Goal: Task Accomplishment & Management: Manage account settings

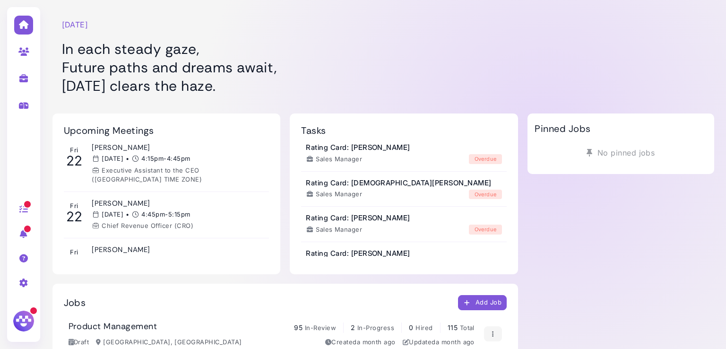
click at [31, 74] on link at bounding box center [24, 78] width 30 height 25
select select "**********"
select select "**"
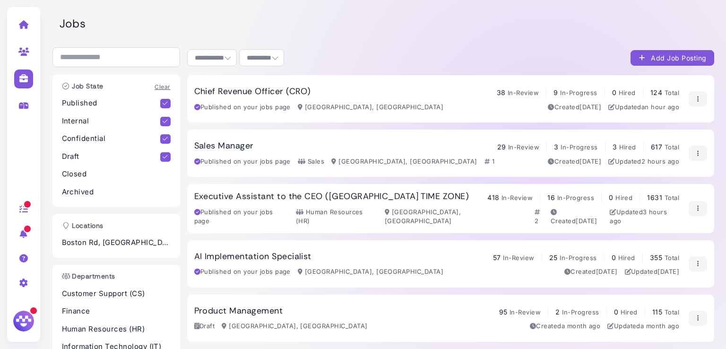
click at [221, 146] on h3 "Sales Manager" at bounding box center [224, 146] width 60 height 10
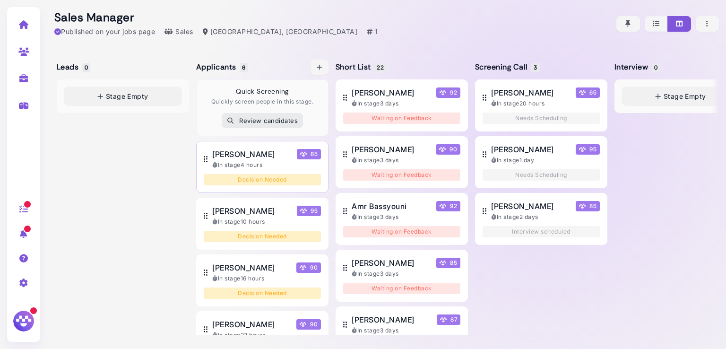
scroll to position [170, 0]
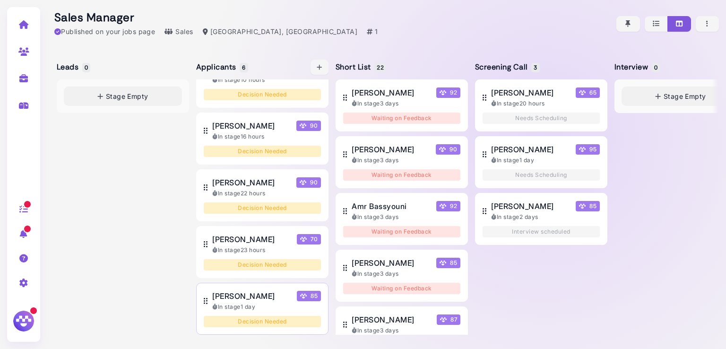
click at [237, 290] on span "[PERSON_NAME]" at bounding box center [243, 295] width 62 height 11
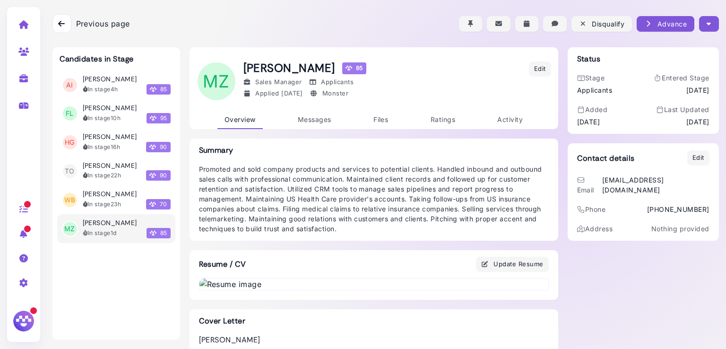
scroll to position [848, 0]
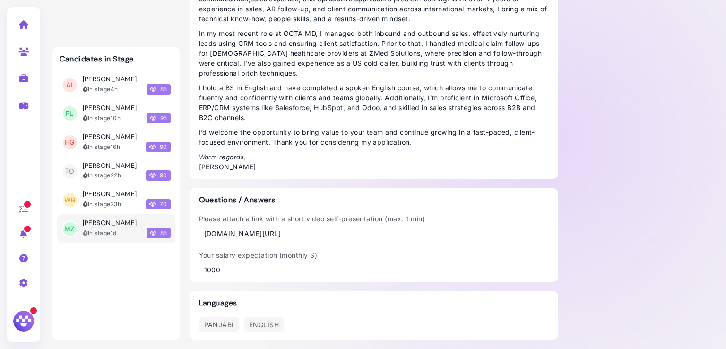
drag, startPoint x: 402, startPoint y: 233, endPoint x: 202, endPoint y: 233, distance: 199.4
click at [204, 233] on div "[DOMAIN_NAME][URL]" at bounding box center [314, 233] width 221 height 10
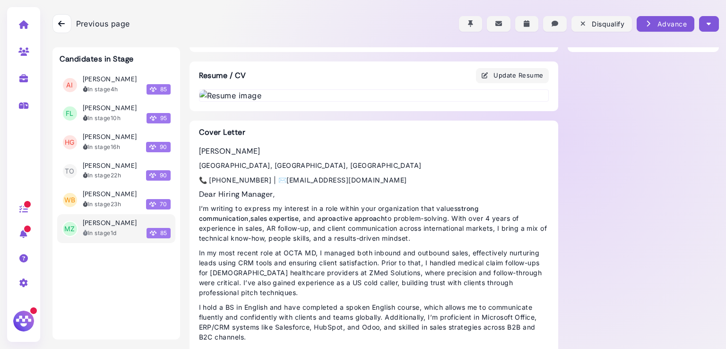
scroll to position [0, 0]
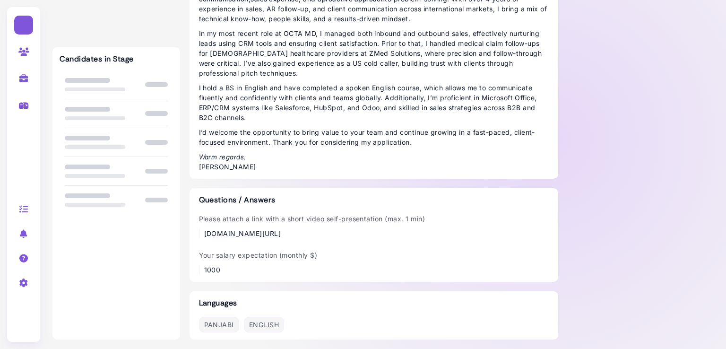
scroll to position [848, 0]
drag, startPoint x: 388, startPoint y: 233, endPoint x: 200, endPoint y: 235, distance: 188.5
click at [204, 235] on div "[DOMAIN_NAME][URL]" at bounding box center [314, 233] width 221 height 10
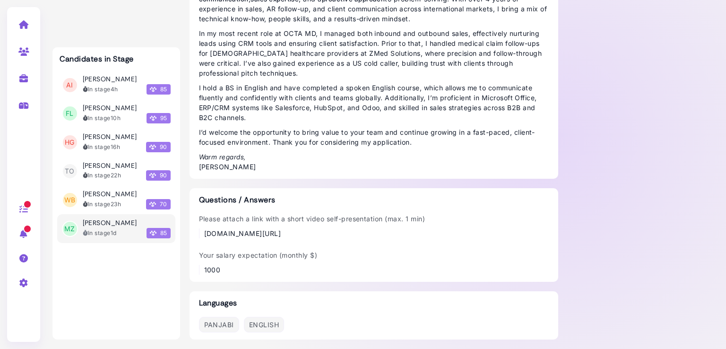
copy div "[DOMAIN_NAME][URL]"
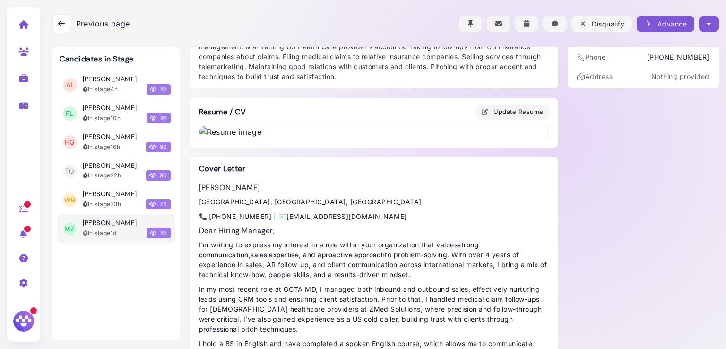
scroll to position [0, 0]
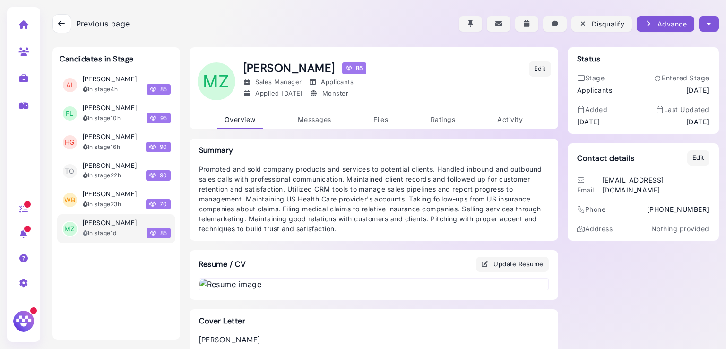
click at [704, 30] on button "button" at bounding box center [708, 24] width 19 height 16
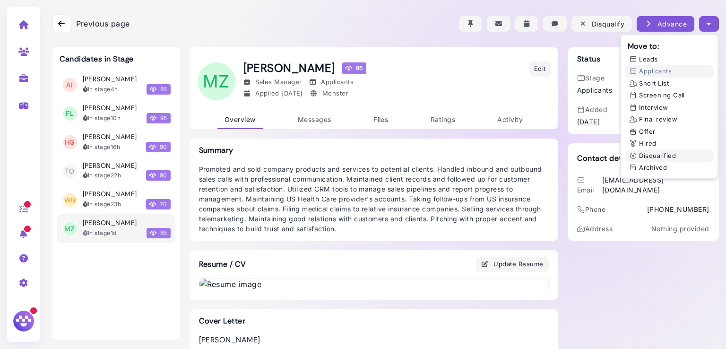
click at [653, 155] on button "Disqualified" at bounding box center [669, 156] width 89 height 12
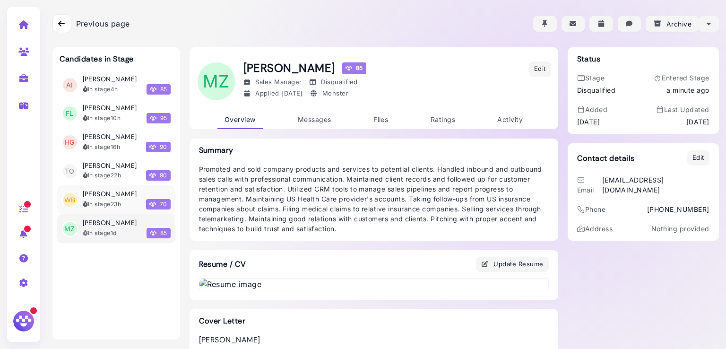
click at [103, 200] on div "In stage 23h" at bounding box center [102, 204] width 39 height 9
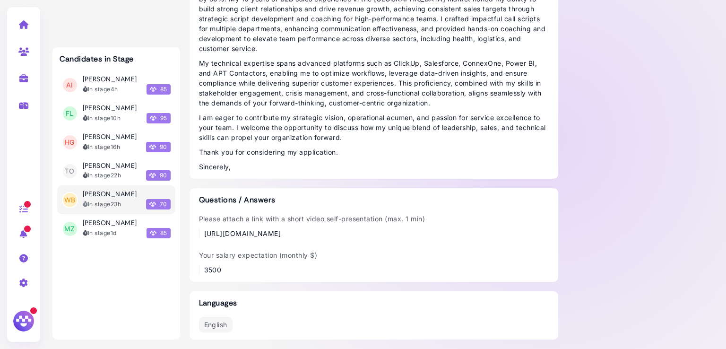
scroll to position [913, 0]
drag, startPoint x: 333, startPoint y: 229, endPoint x: 200, endPoint y: 229, distance: 132.8
click at [204, 229] on div "[URL][DOMAIN_NAME]" at bounding box center [314, 233] width 221 height 10
copy div "[URL][DOMAIN_NAME]"
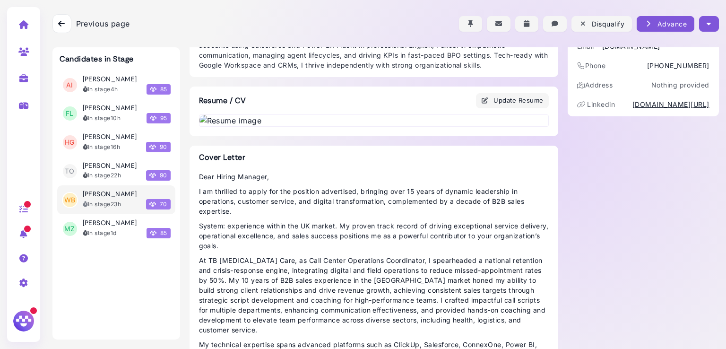
scroll to position [84, 0]
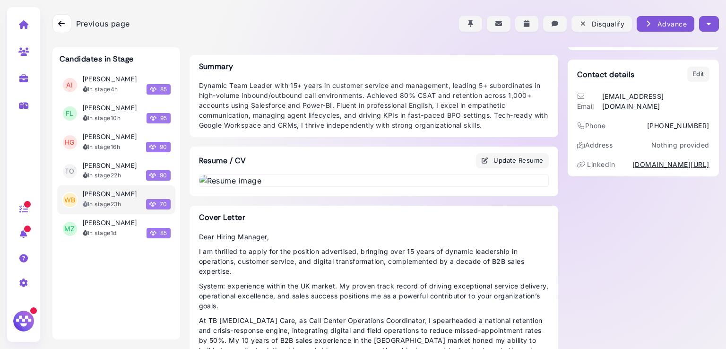
click at [707, 25] on icon "button" at bounding box center [708, 24] width 4 height 10
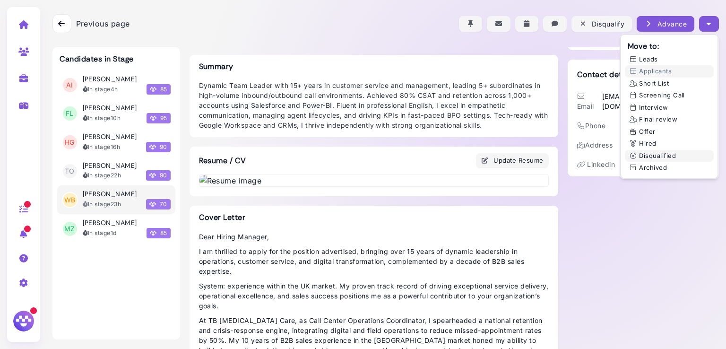
click at [644, 154] on button "Disqualified" at bounding box center [669, 156] width 89 height 12
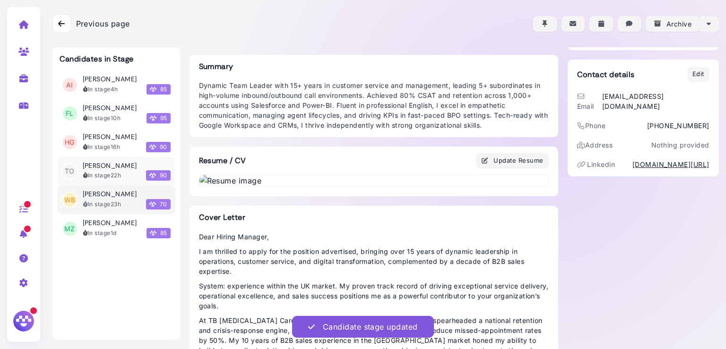
click at [112, 170] on div "[PERSON_NAME] In stage 22h 90" at bounding box center [127, 171] width 88 height 19
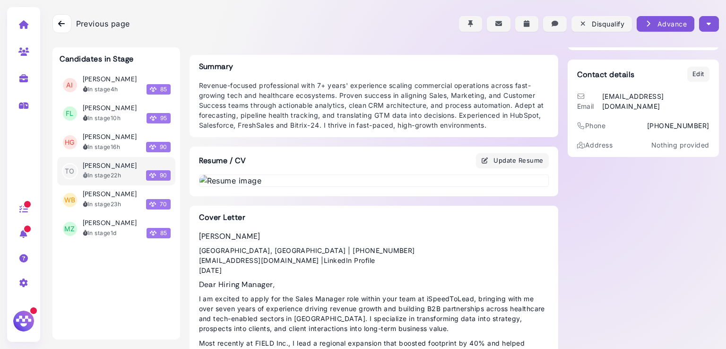
click at [706, 25] on icon "button" at bounding box center [708, 24] width 4 height 10
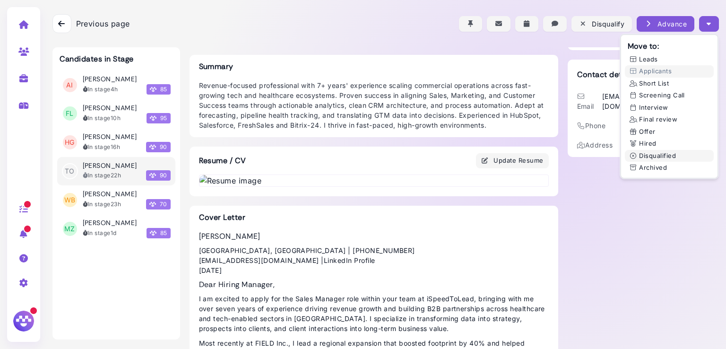
click at [643, 153] on button "Disqualified" at bounding box center [669, 156] width 89 height 12
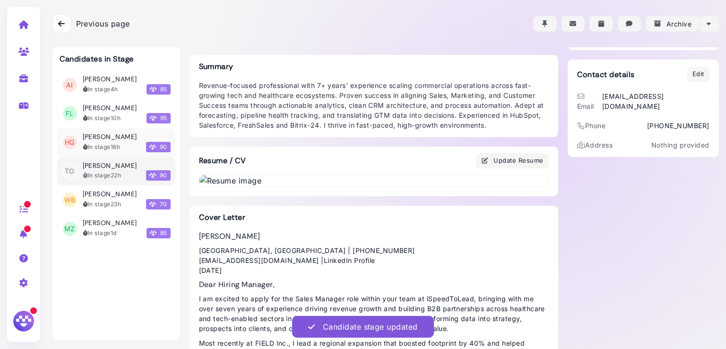
click at [106, 144] on div "In stage 16h" at bounding box center [102, 147] width 38 height 9
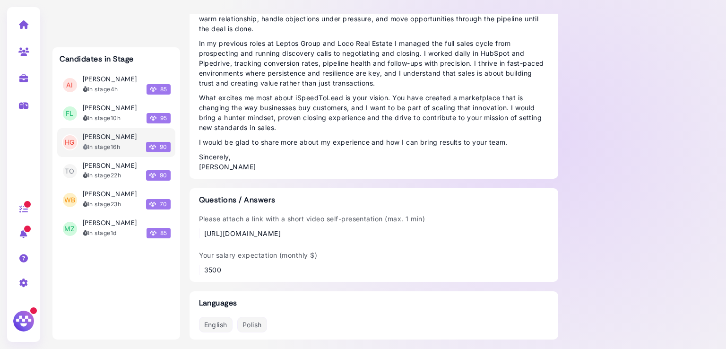
scroll to position [816, 0]
drag, startPoint x: 325, startPoint y: 235, endPoint x: 200, endPoint y: 226, distance: 125.0
click at [200, 226] on div "Please attach a link with a short video self-presentation (max. 1 min) [URL][DO…" at bounding box center [312, 226] width 226 height 25
copy div "[URL][DOMAIN_NAME]"
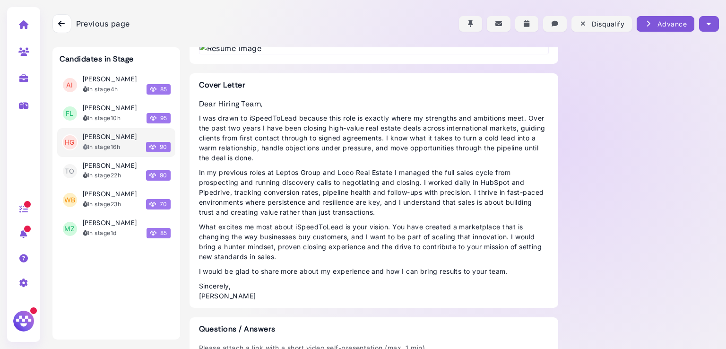
scroll to position [52, 0]
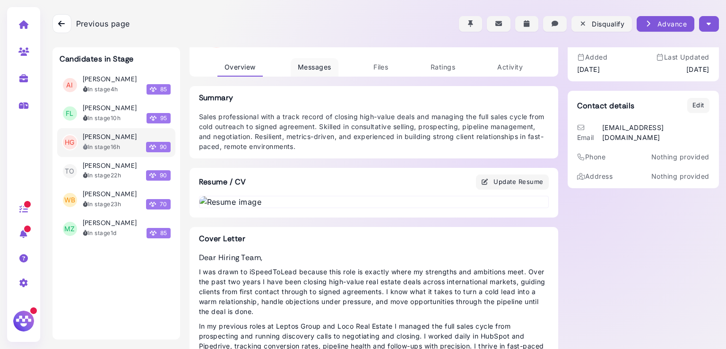
click at [309, 66] on span "Messages" at bounding box center [315, 67] width 34 height 8
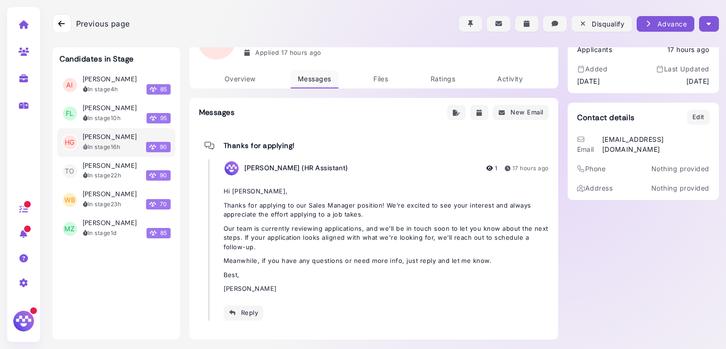
scroll to position [40, 0]
click at [241, 310] on div "Reply" at bounding box center [244, 313] width 30 height 10
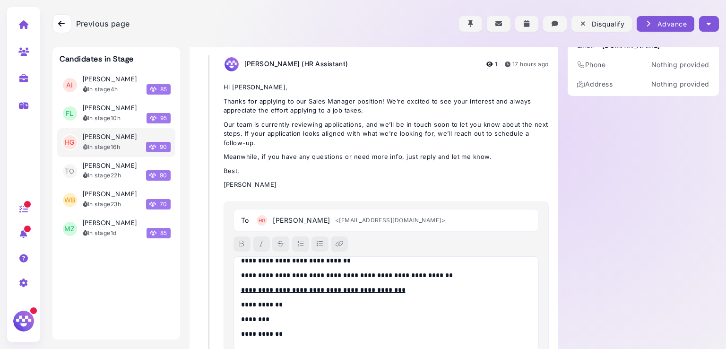
scroll to position [0, 0]
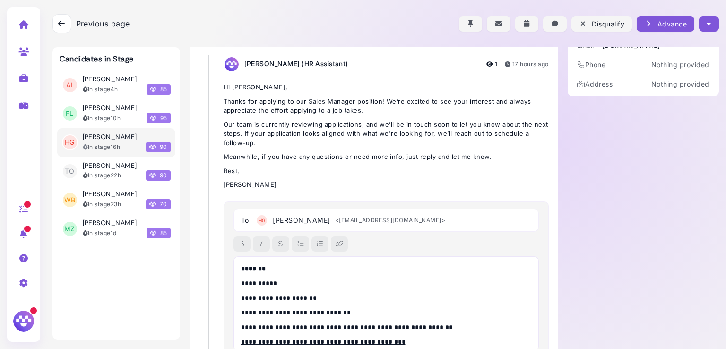
click at [265, 282] on p "**********" at bounding box center [384, 283] width 286 height 10
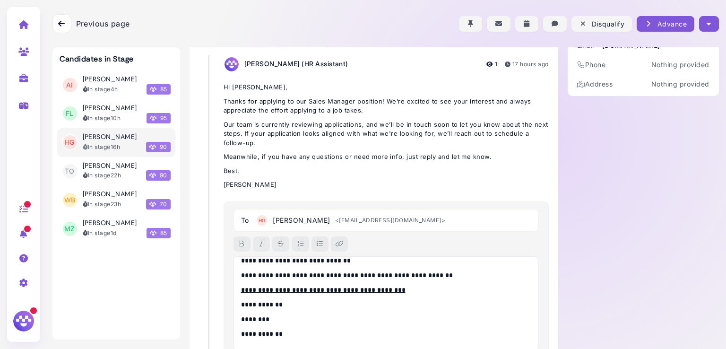
scroll to position [220, 0]
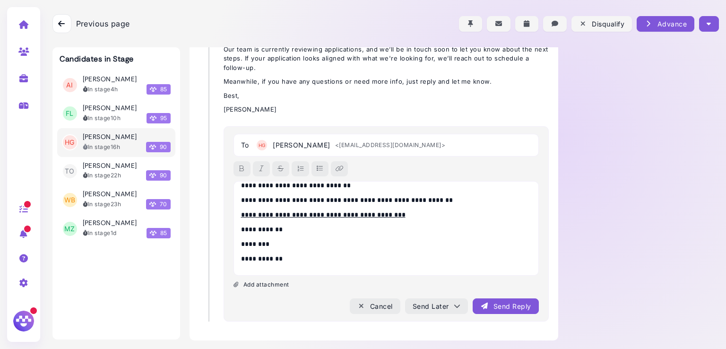
click at [495, 302] on div "Send Reply" at bounding box center [505, 306] width 51 height 10
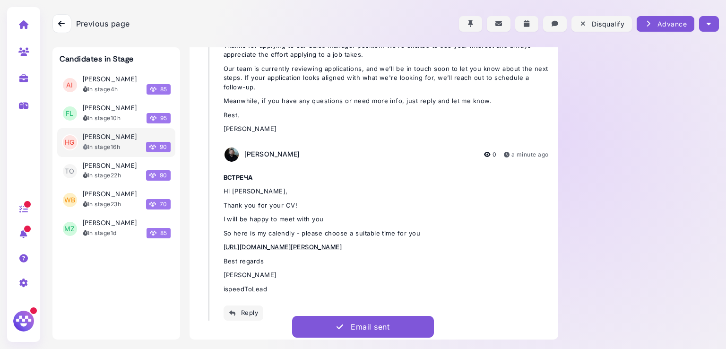
click at [699, 21] on button "button" at bounding box center [708, 24] width 19 height 16
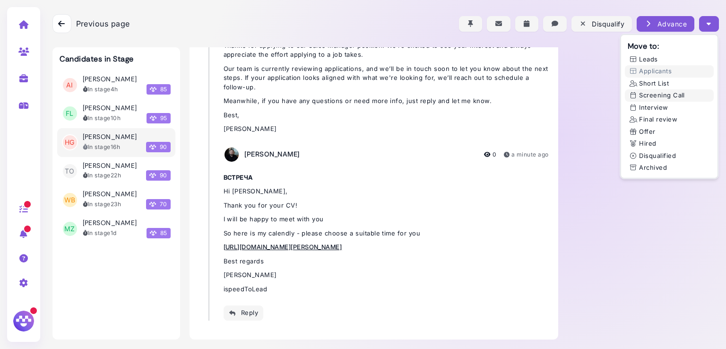
click at [649, 97] on button "Screening Call" at bounding box center [669, 95] width 89 height 12
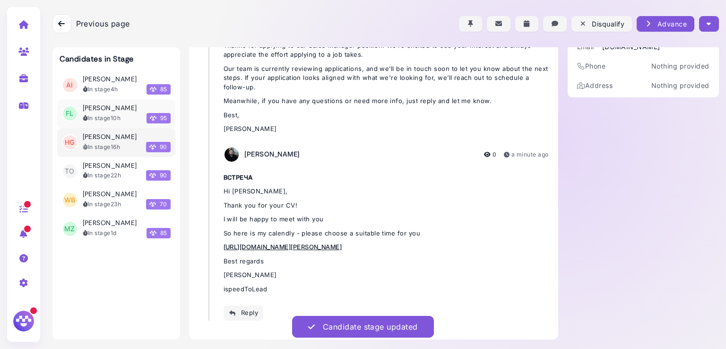
click at [116, 114] on time "10h" at bounding box center [116, 117] width 10 height 7
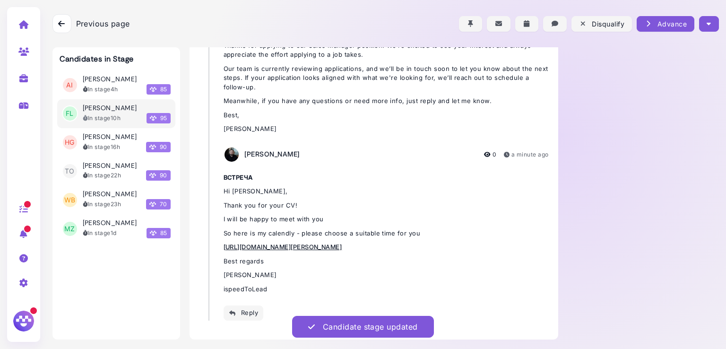
scroll to position [40, 0]
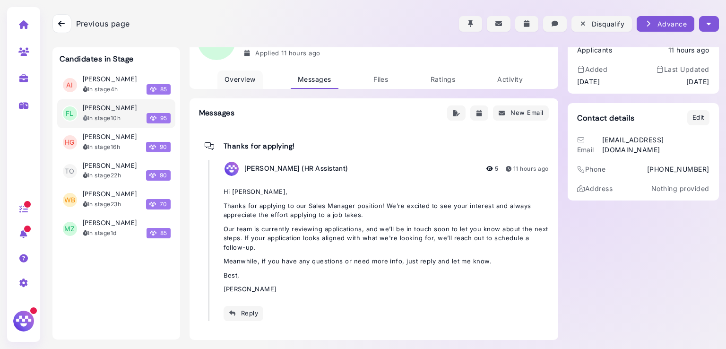
click at [239, 76] on span "Overview" at bounding box center [239, 79] width 31 height 8
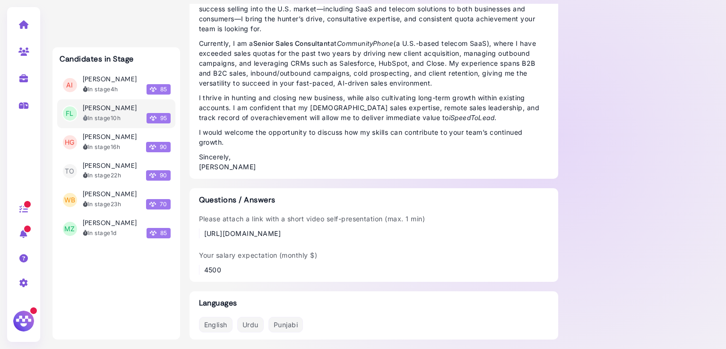
scroll to position [784, 0]
drag, startPoint x: 426, startPoint y: 230, endPoint x: 194, endPoint y: 228, distance: 232.0
click at [194, 228] on div "Questions / Answers Please attach a link with a short video self-presentation (…" at bounding box center [373, 235] width 369 height 94
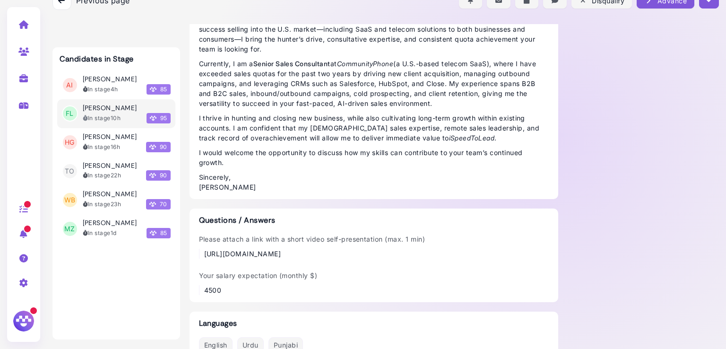
scroll to position [0, 0]
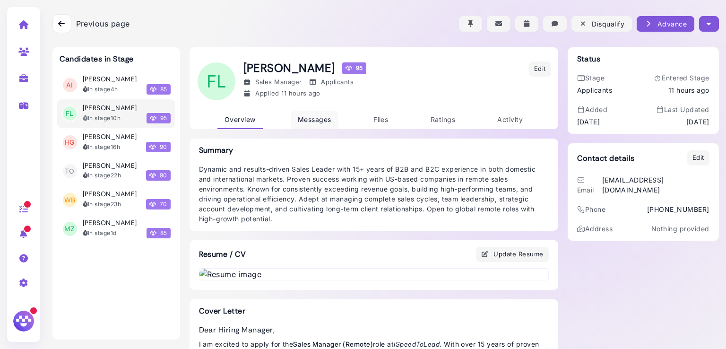
click at [306, 118] on span "Messages" at bounding box center [315, 119] width 34 height 8
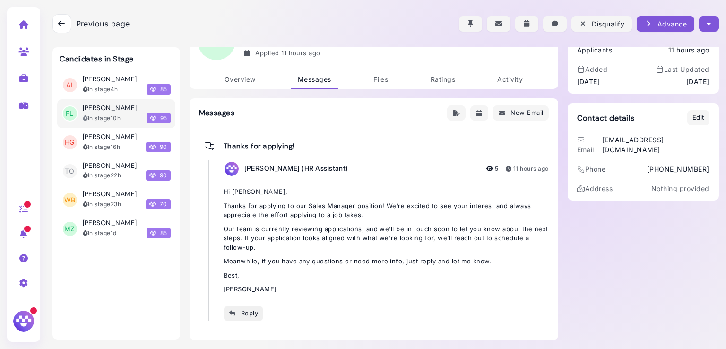
click at [240, 317] on div "Reply" at bounding box center [244, 313] width 30 height 10
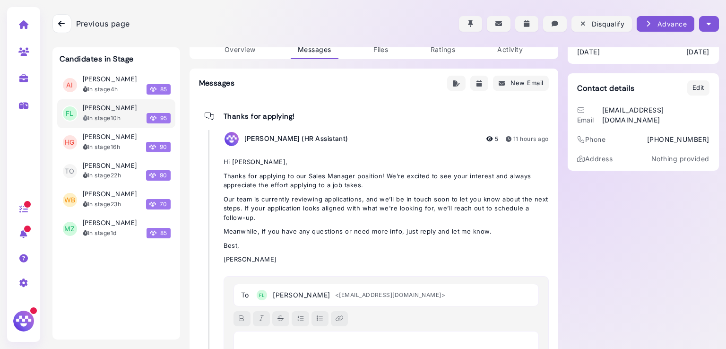
scroll to position [148, 0]
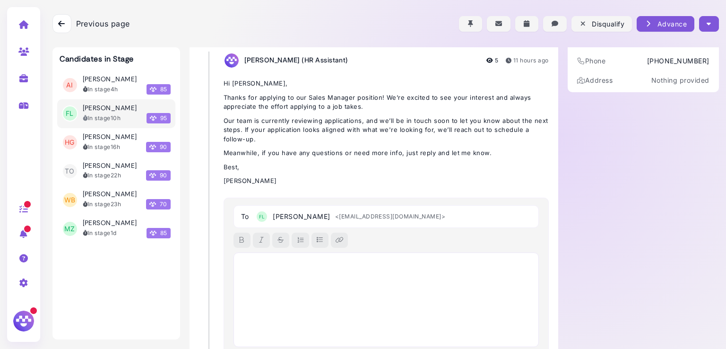
click at [281, 290] on div at bounding box center [385, 299] width 305 height 95
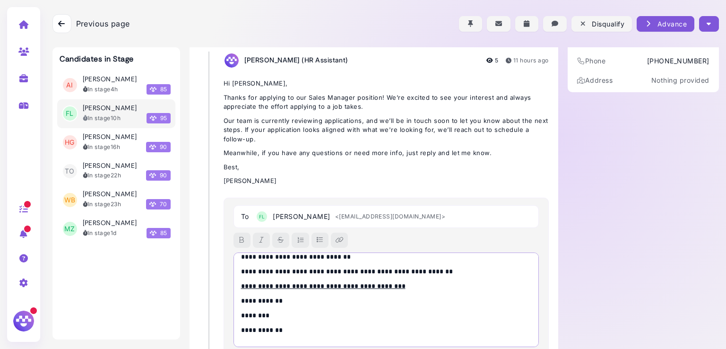
scroll to position [0, 0]
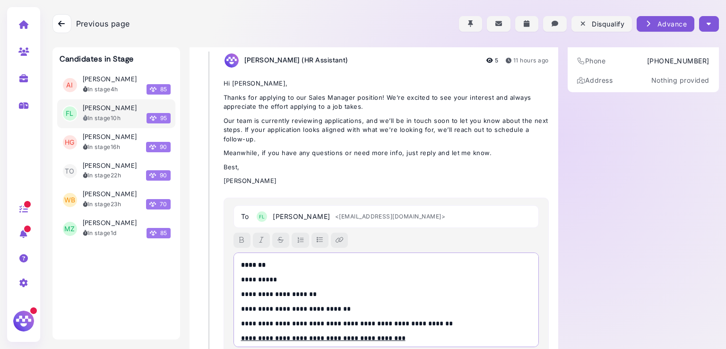
click at [266, 281] on p "**********" at bounding box center [384, 280] width 286 height 10
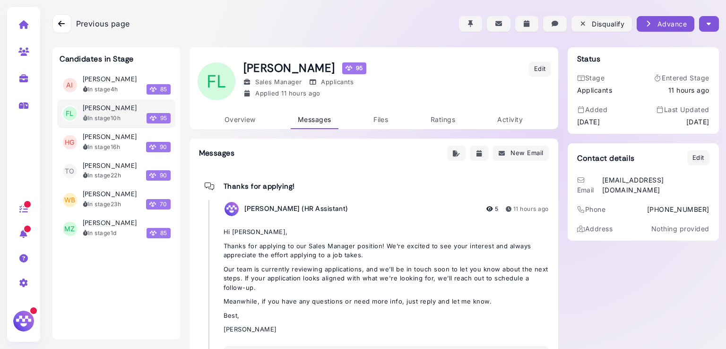
scroll to position [220, 0]
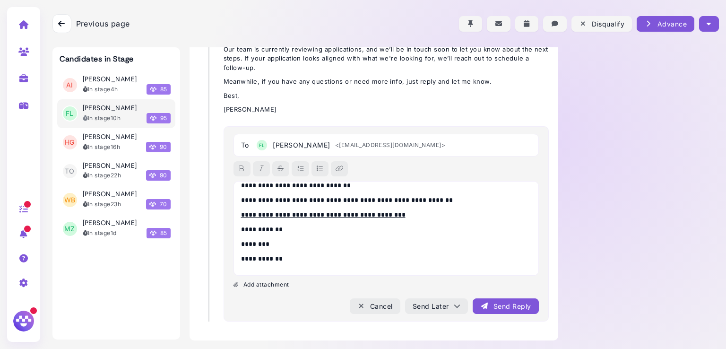
click at [493, 301] on div "Send Reply" at bounding box center [505, 306] width 51 height 10
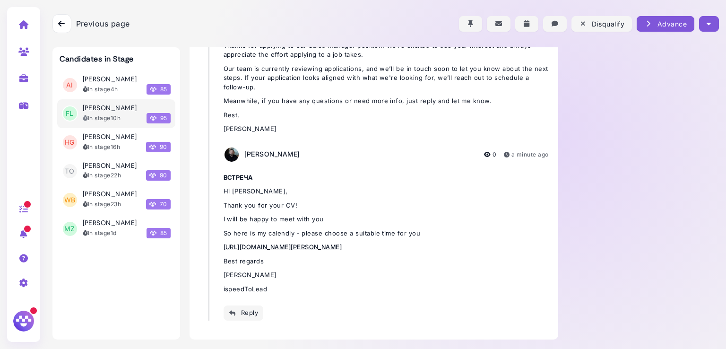
scroll to position [200, 0]
click at [701, 26] on button "button" at bounding box center [708, 24] width 19 height 16
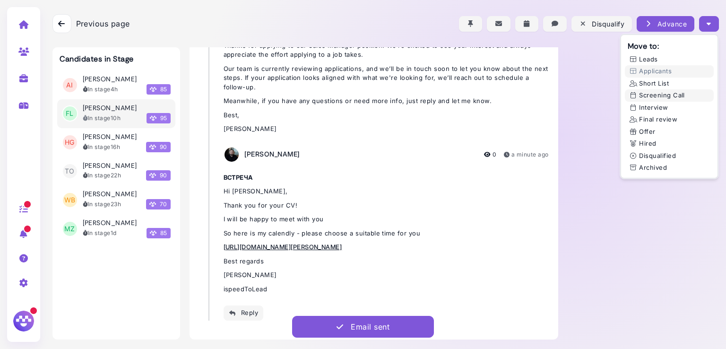
click at [661, 93] on button "Screening Call" at bounding box center [669, 95] width 89 height 12
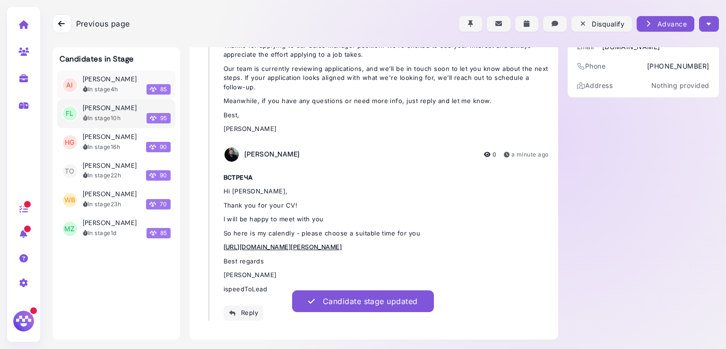
click at [94, 83] on h3 "[PERSON_NAME]" at bounding box center [110, 79] width 54 height 8
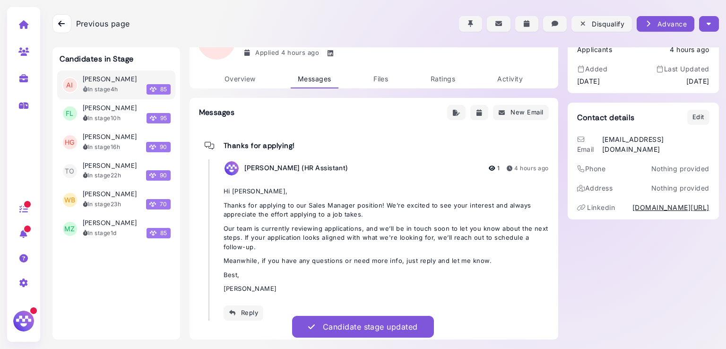
scroll to position [40, 0]
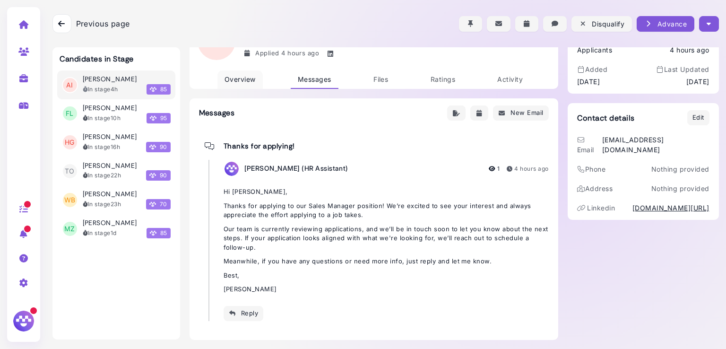
click at [232, 81] on span "Overview" at bounding box center [239, 79] width 31 height 8
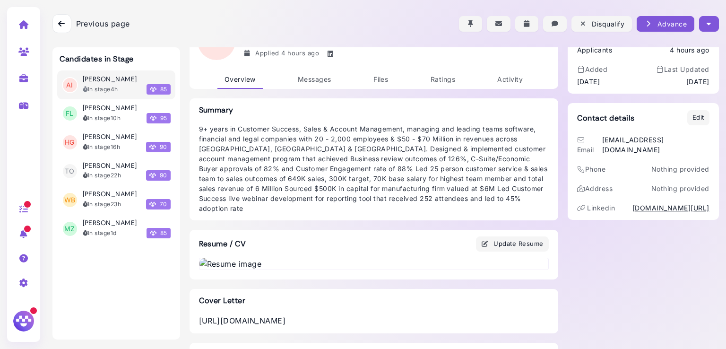
scroll to position [567, 0]
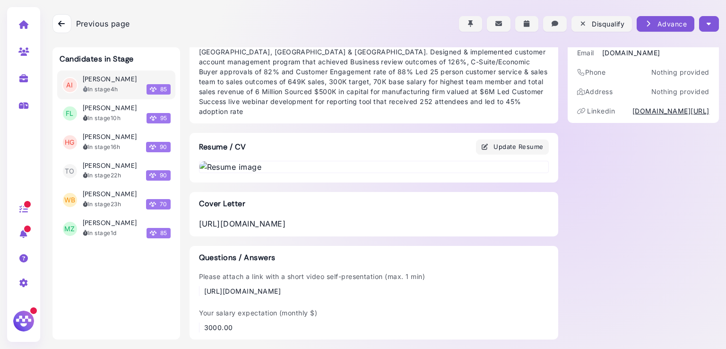
click at [376, 229] on div "Cover Letter [URL][DOMAIN_NAME]" at bounding box center [373, 214] width 369 height 44
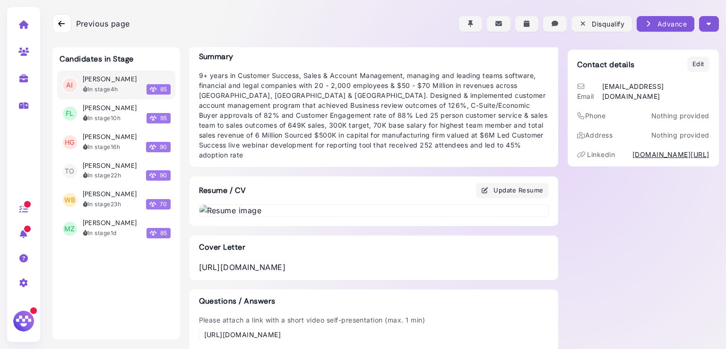
scroll to position [0, 0]
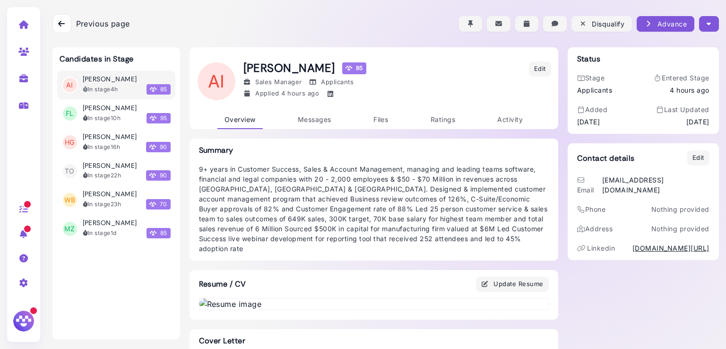
click at [704, 33] on div at bounding box center [385, 23] width 666 height 47
click at [706, 23] on icon "button" at bounding box center [708, 24] width 4 height 10
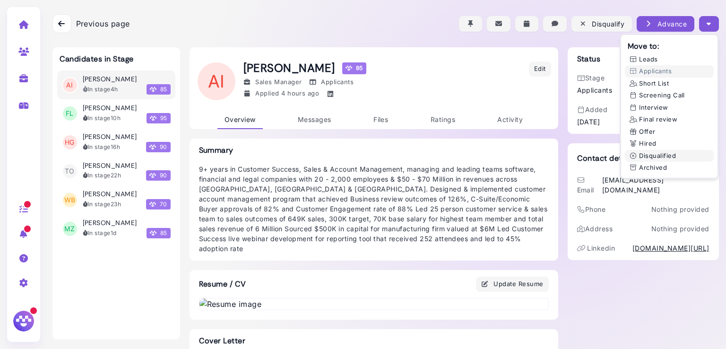
click at [639, 155] on button "Disqualified" at bounding box center [669, 156] width 89 height 12
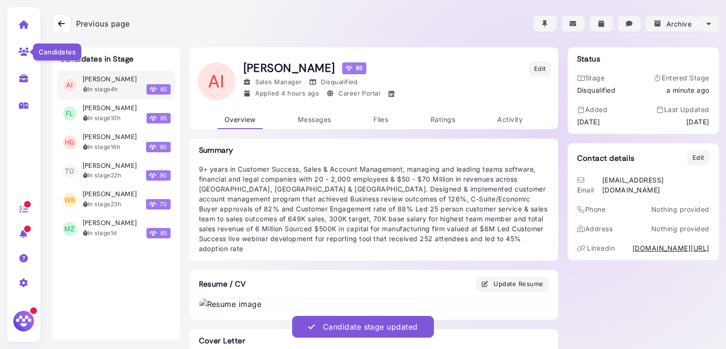
click at [19, 52] on icon at bounding box center [23, 51] width 11 height 9
select select "**********"
select select "**"
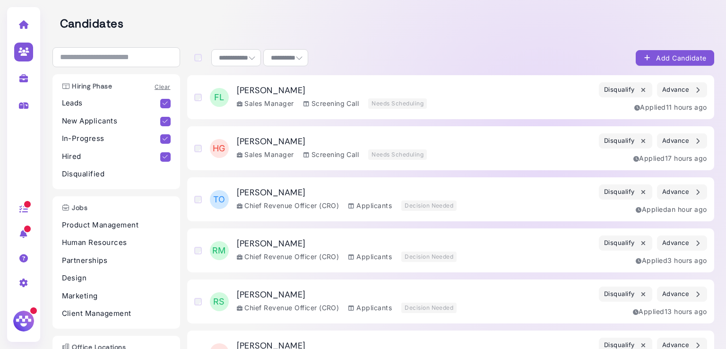
drag, startPoint x: 577, startPoint y: 53, endPoint x: 574, endPoint y: 1, distance: 52.1
click at [577, 53] on div "**********" at bounding box center [450, 57] width 527 height 21
